Goal: Navigation & Orientation: Understand site structure

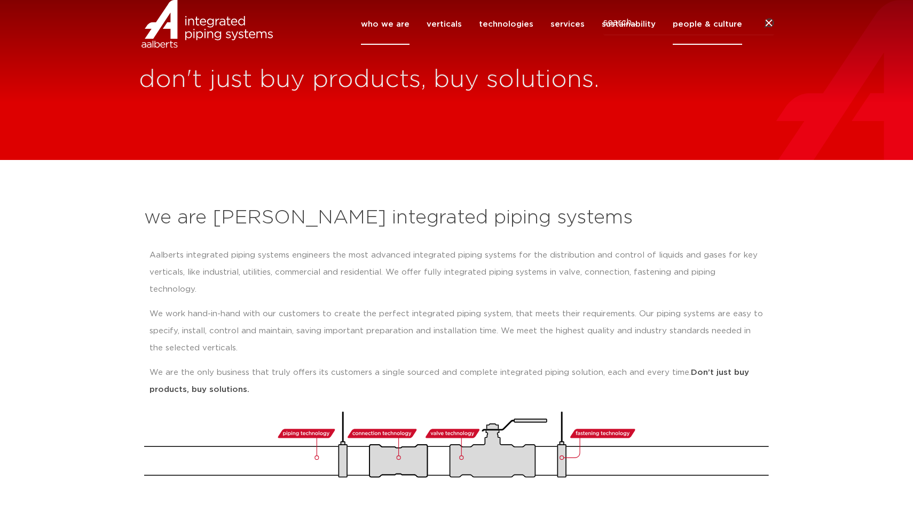
click at [701, 41] on link "people & culture" at bounding box center [707, 24] width 69 height 41
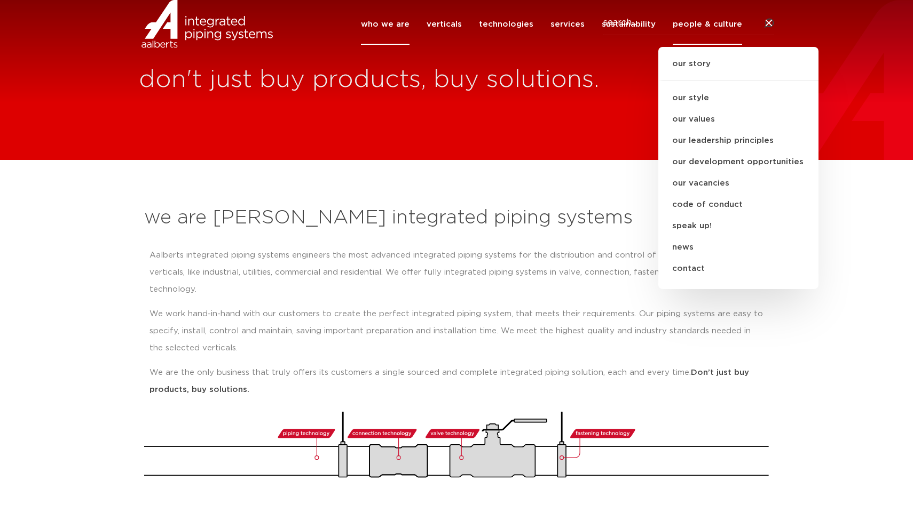
click at [841, 239] on section "we are Aalberts integrated piping systems Aalberts integrated piping systems en…" at bounding box center [456, 336] width 913 height 353
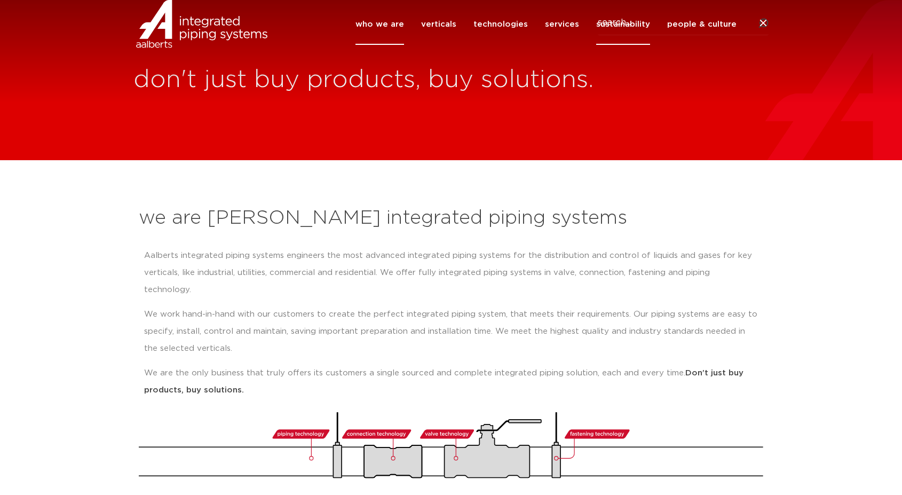
click at [645, 41] on link "sustainability" at bounding box center [623, 24] width 54 height 41
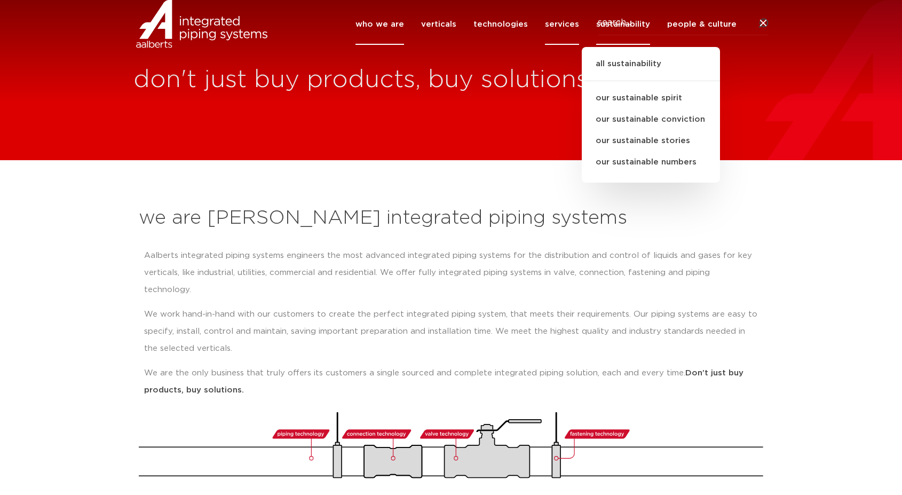
click at [561, 43] on link "services" at bounding box center [562, 24] width 34 height 41
